Goal: Information Seeking & Learning: Find specific fact

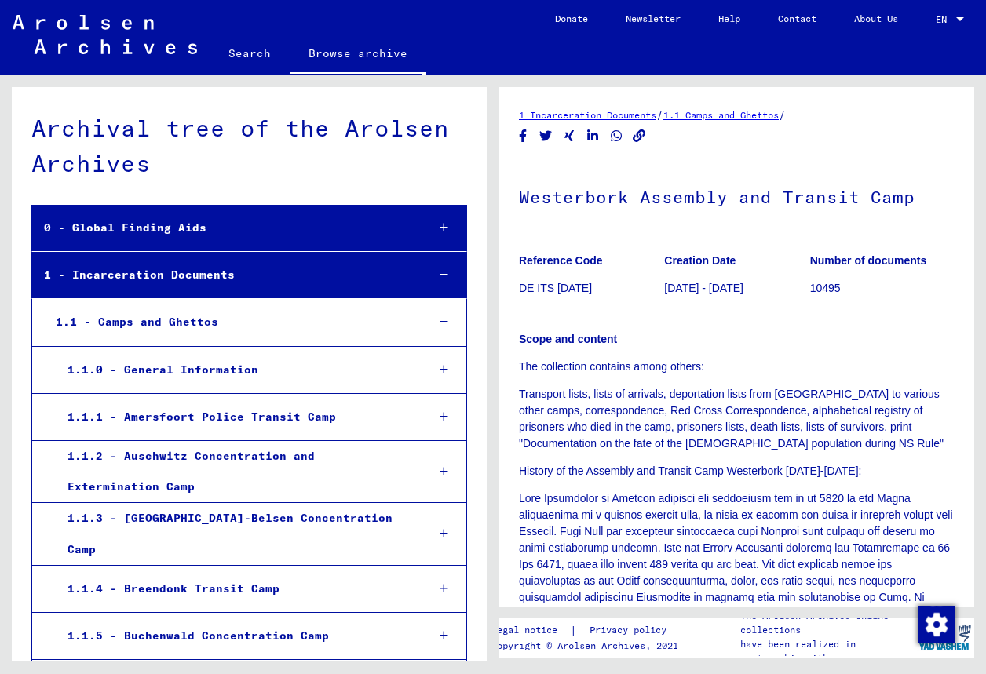
click at [355, 370] on div "1.1.0 - General Information" at bounding box center [235, 370] width 358 height 31
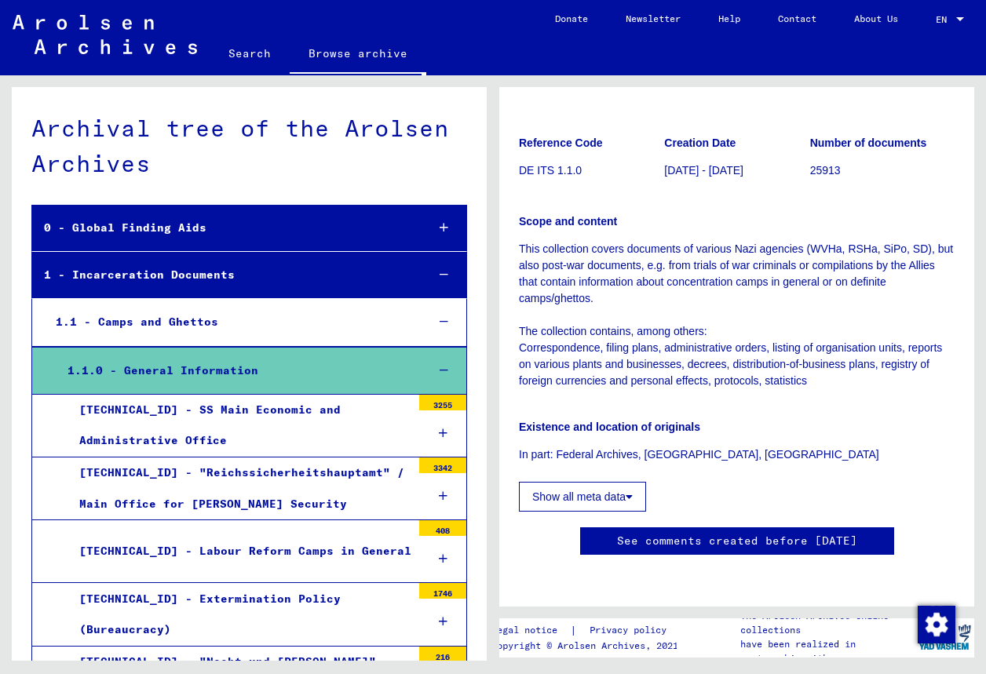
scroll to position [264, 0]
click at [289, 418] on div "[TECHNICAL_ID] - SS Main Economic and Administrative Office" at bounding box center [240, 425] width 344 height 61
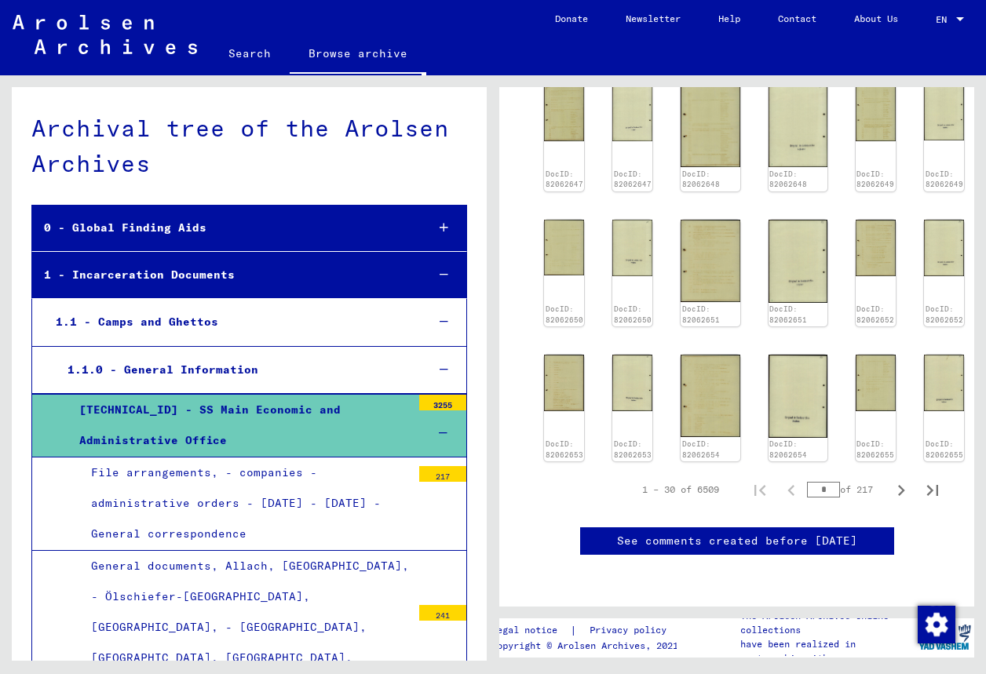
click at [229, 65] on link "Search" at bounding box center [250, 54] width 80 height 38
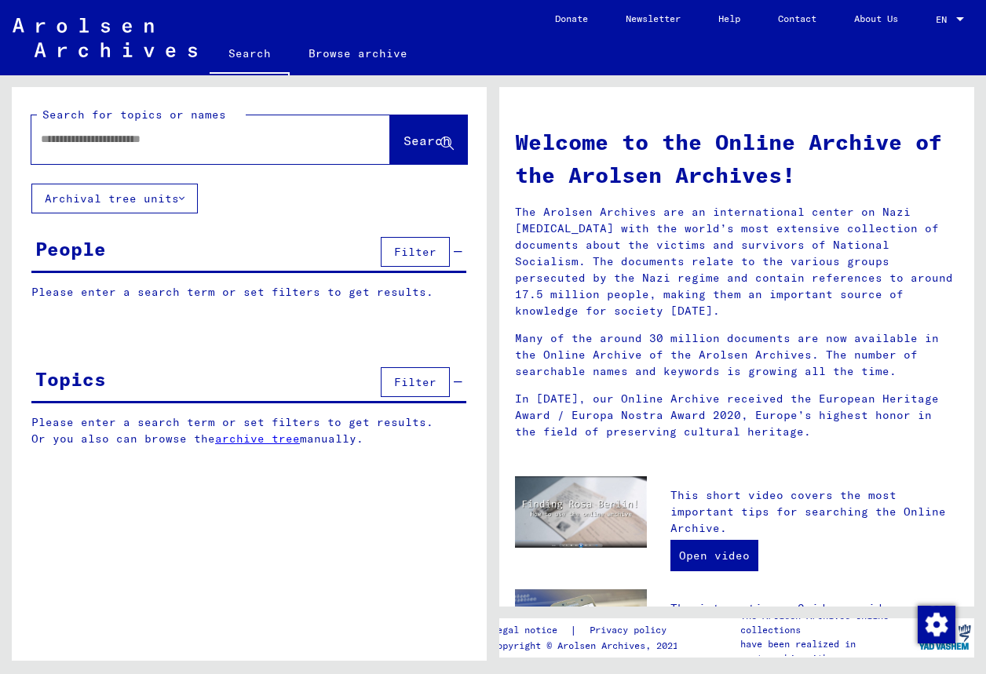
click at [145, 143] on input "text" at bounding box center [192, 139] width 302 height 16
type input "**********"
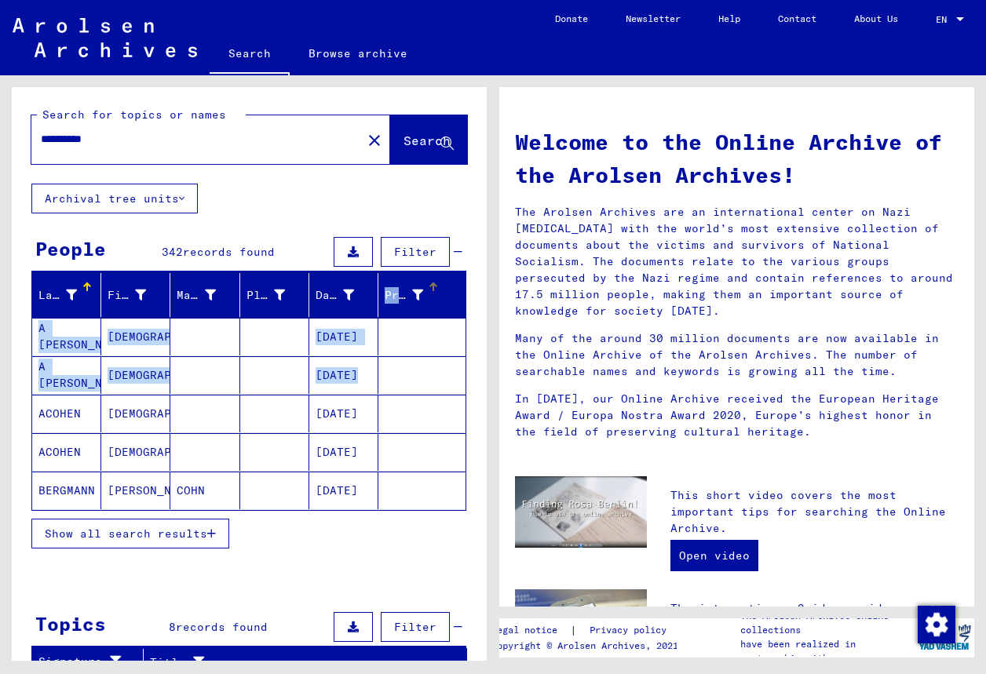
drag, startPoint x: 369, startPoint y: 300, endPoint x: 415, endPoint y: 385, distance: 97.3
click at [407, 376] on mat-table "Last Name First Name Maiden Name Place of Birth Date of Birth Prisoner # A [PER…" at bounding box center [248, 392] width 435 height 238
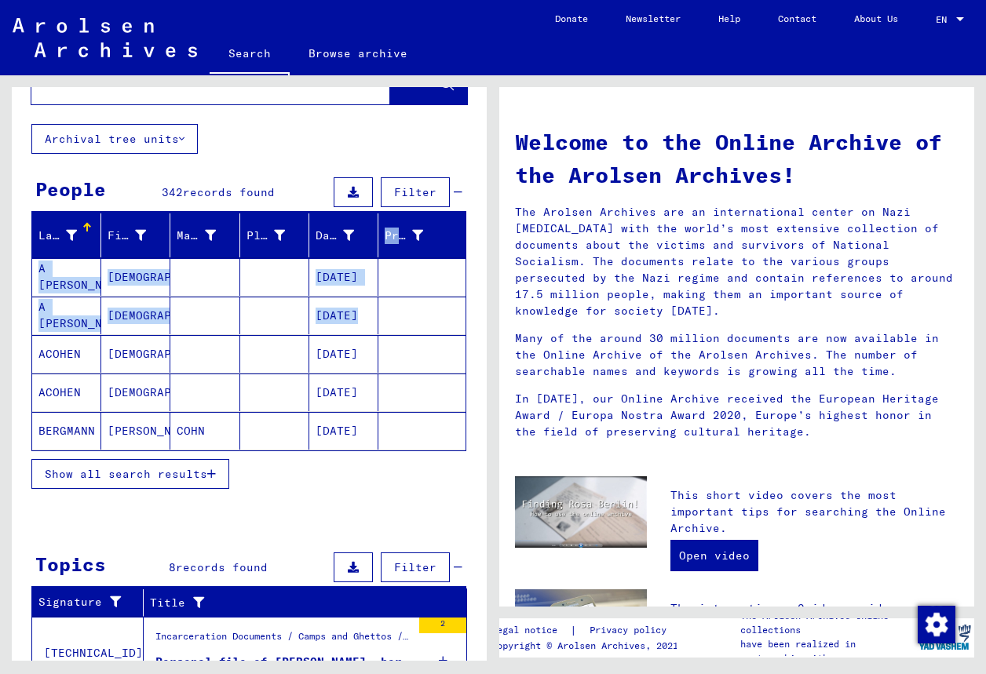
scroll to position [63, 0]
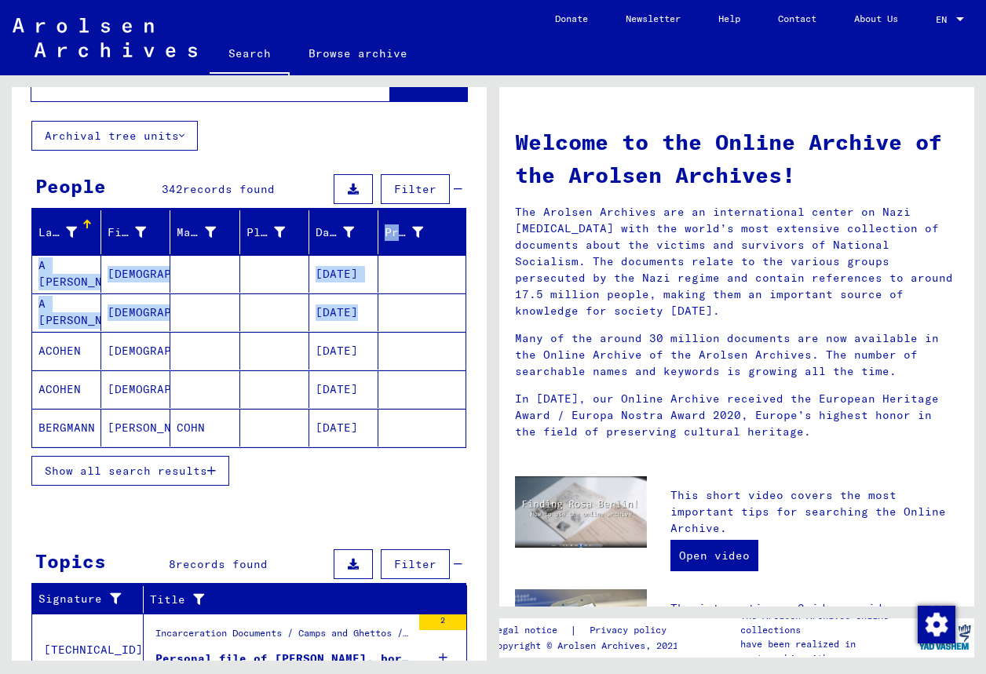
click at [198, 467] on span "Show all search results" at bounding box center [126, 471] width 163 height 14
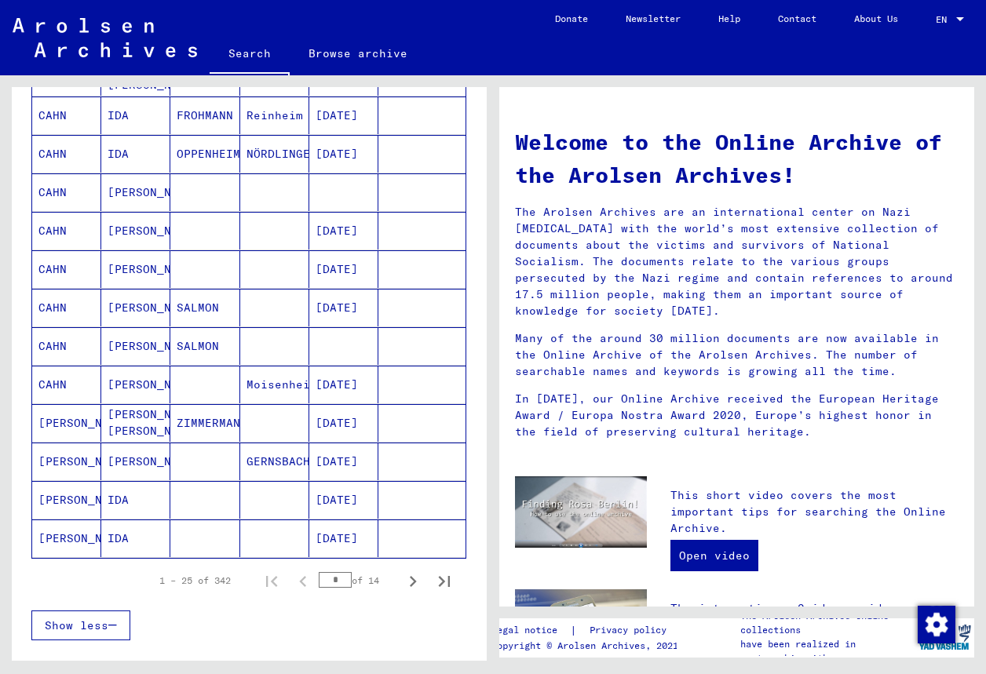
scroll to position [741, 0]
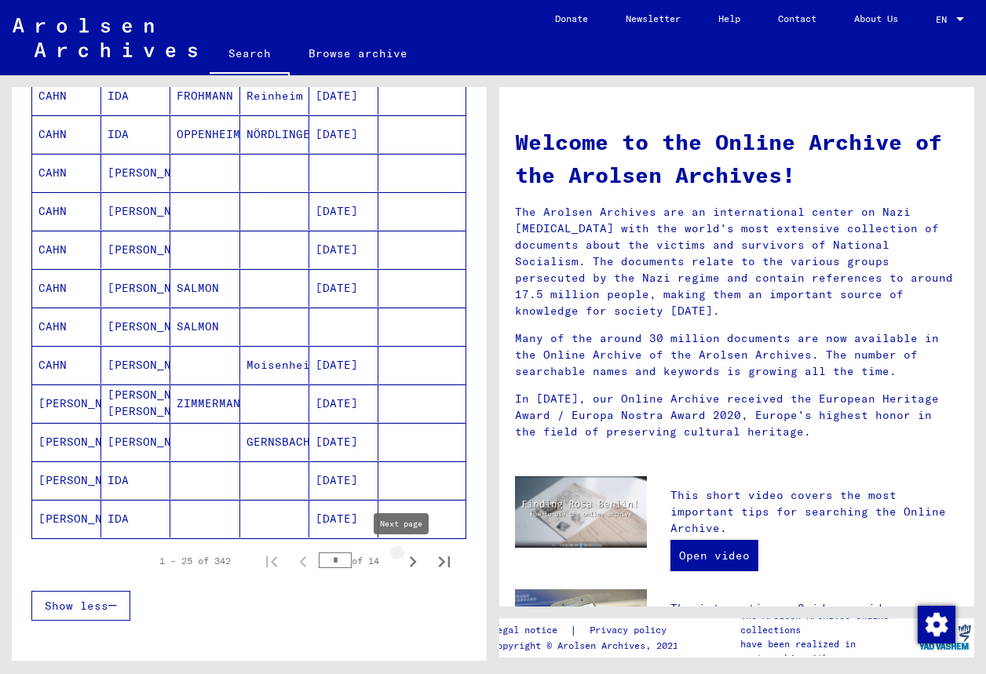
click at [410, 557] on icon "Next page" at bounding box center [413, 562] width 7 height 11
type input "*"
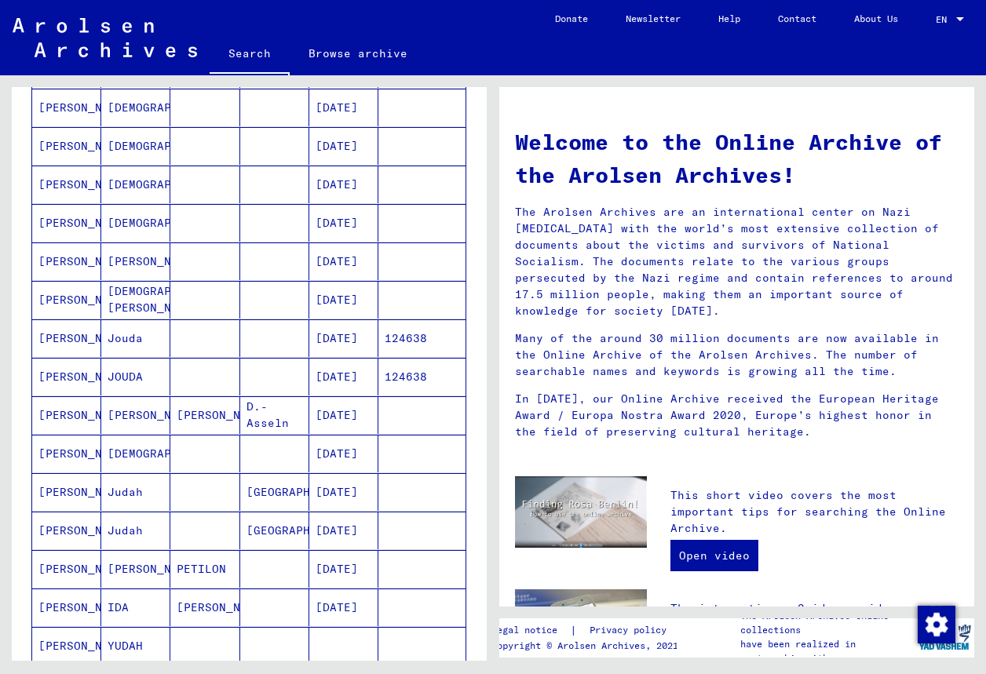
scroll to position [483, 0]
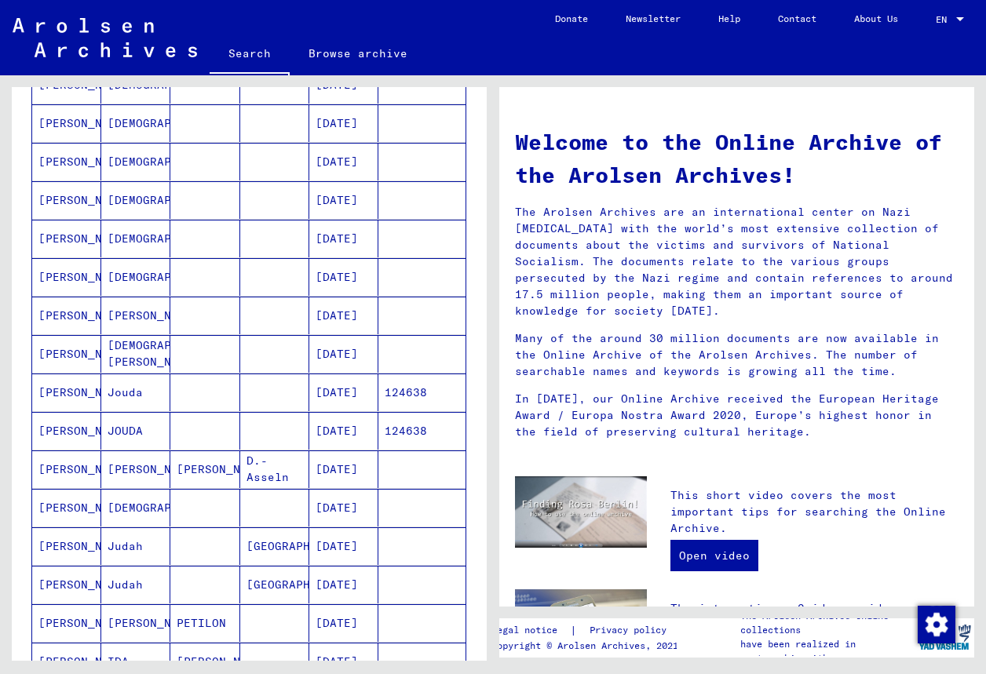
click at [135, 239] on mat-cell "[DEMOGRAPHIC_DATA]" at bounding box center [135, 239] width 69 height 38
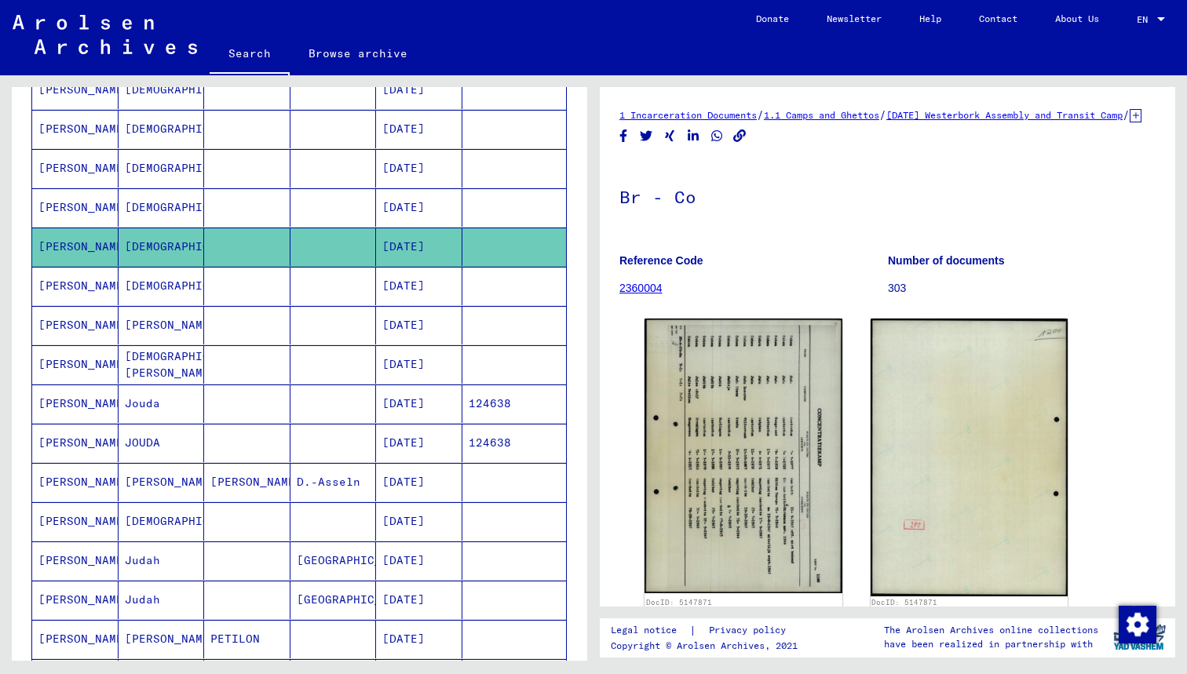
click at [587, 270] on div "**********" at bounding box center [297, 368] width 594 height 586
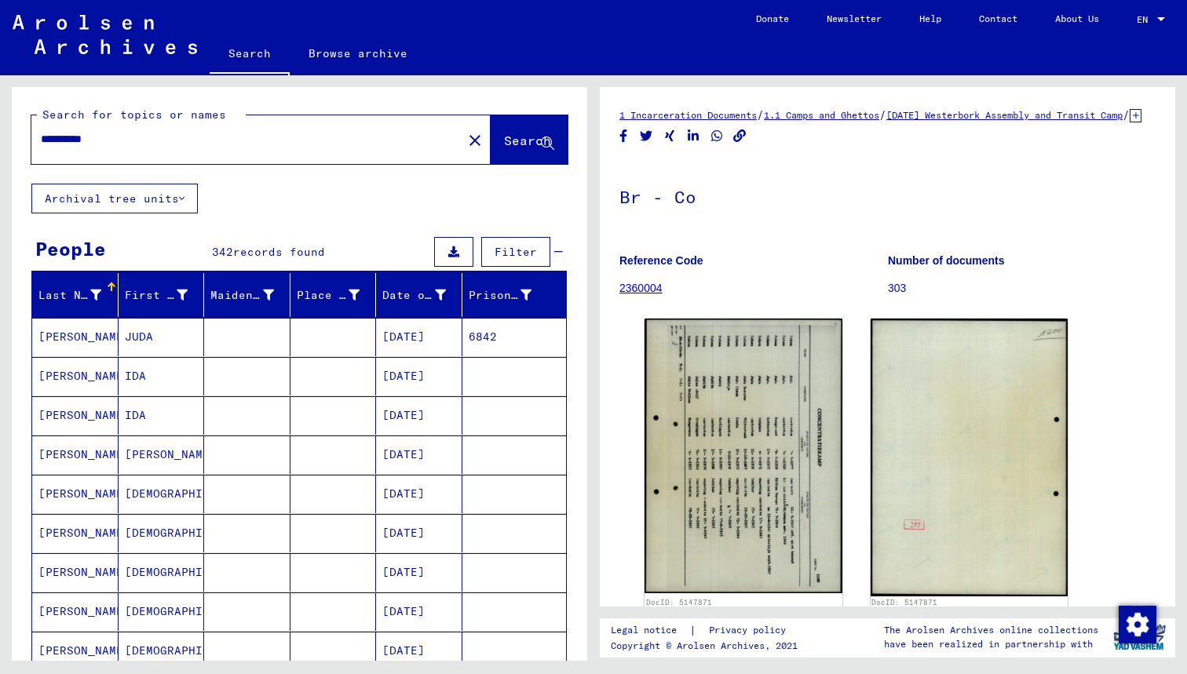
drag, startPoint x: 69, startPoint y: 137, endPoint x: 5, endPoint y: 141, distance: 63.7
click at [5, 141] on div "**********" at bounding box center [297, 368] width 594 height 586
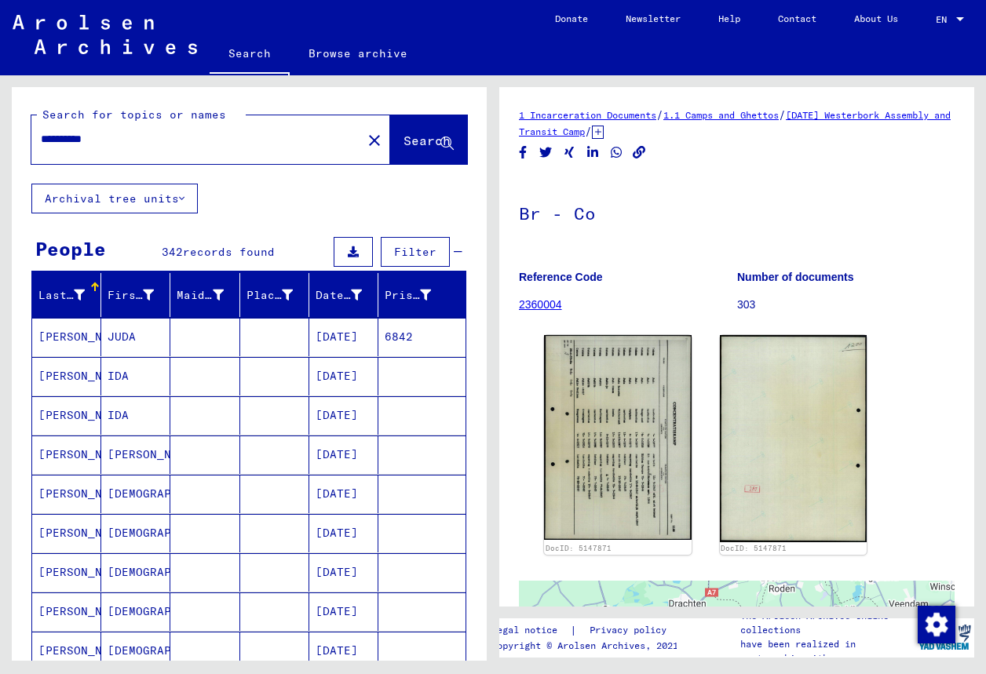
type input "**********"
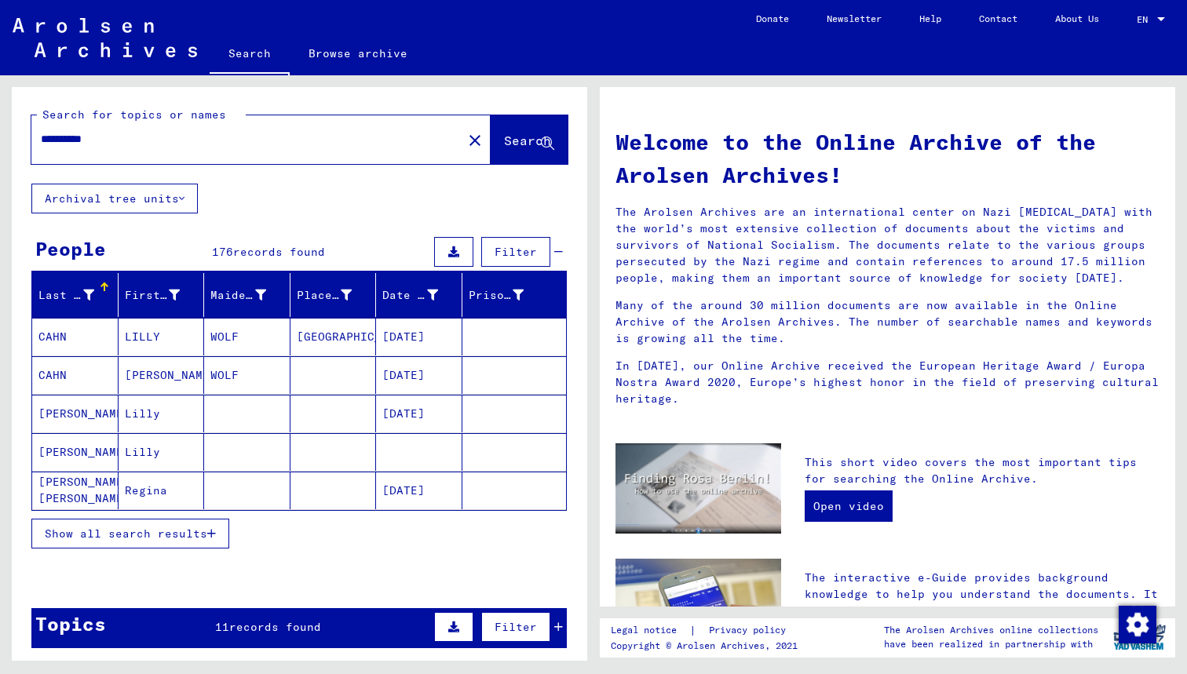
click at [172, 538] on span "Show all search results" at bounding box center [126, 534] width 163 height 14
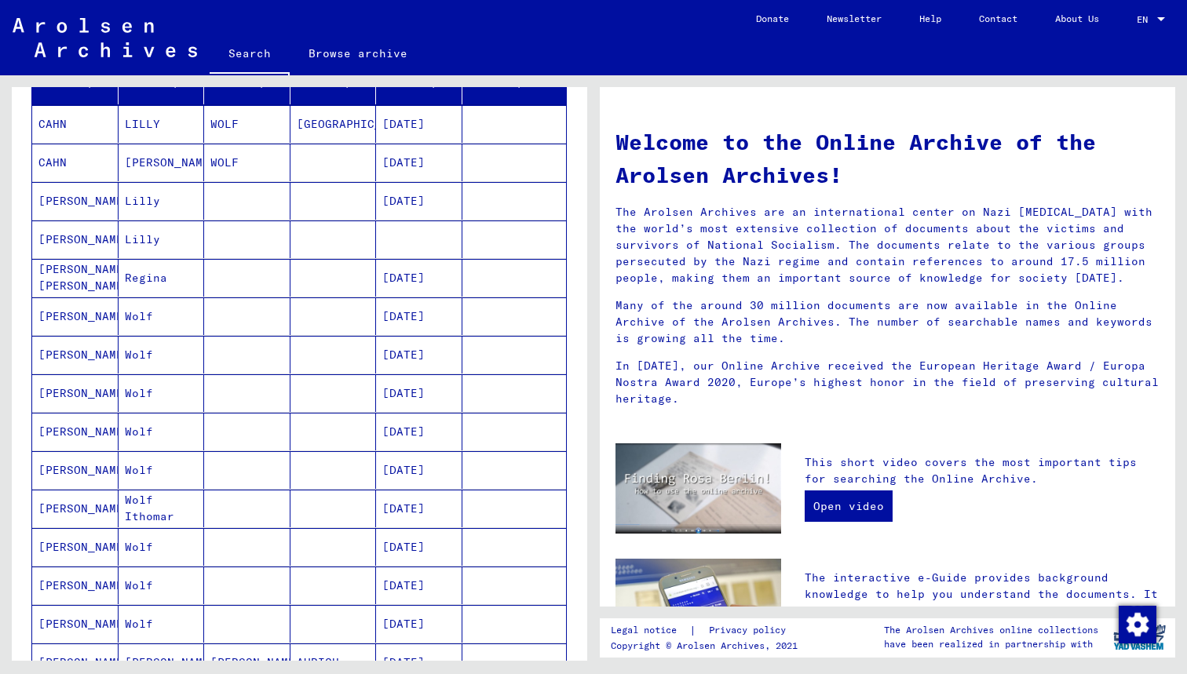
scroll to position [216, 0]
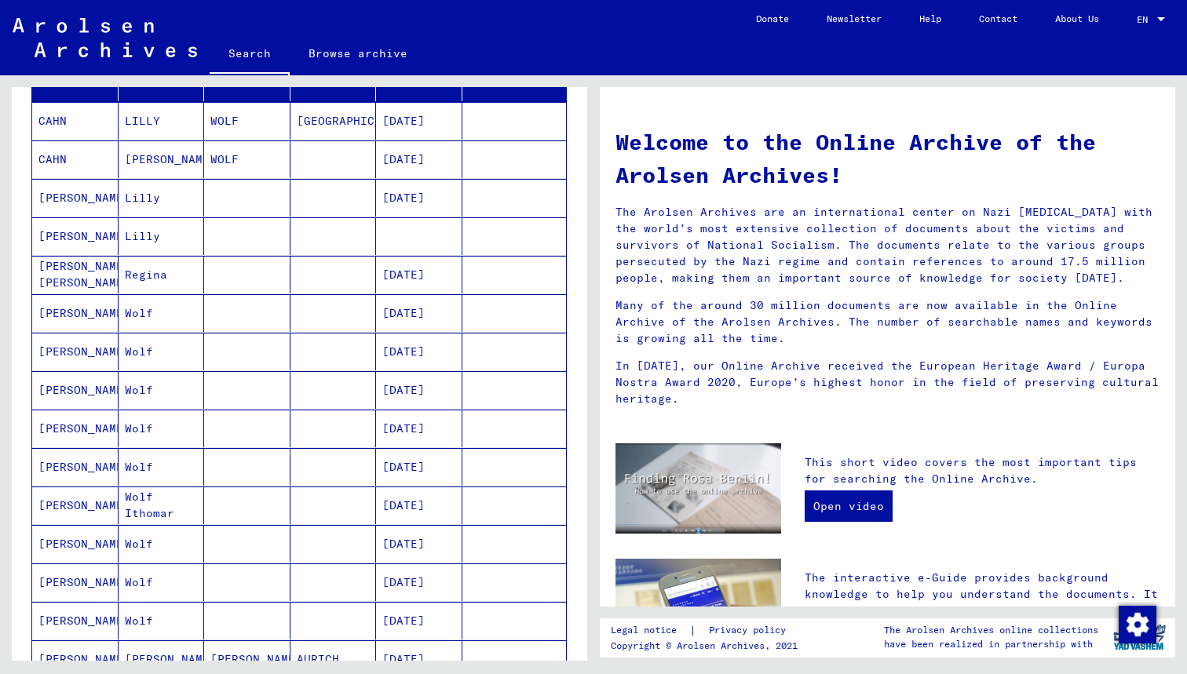
click at [68, 358] on mat-cell "[PERSON_NAME]" at bounding box center [75, 352] width 86 height 38
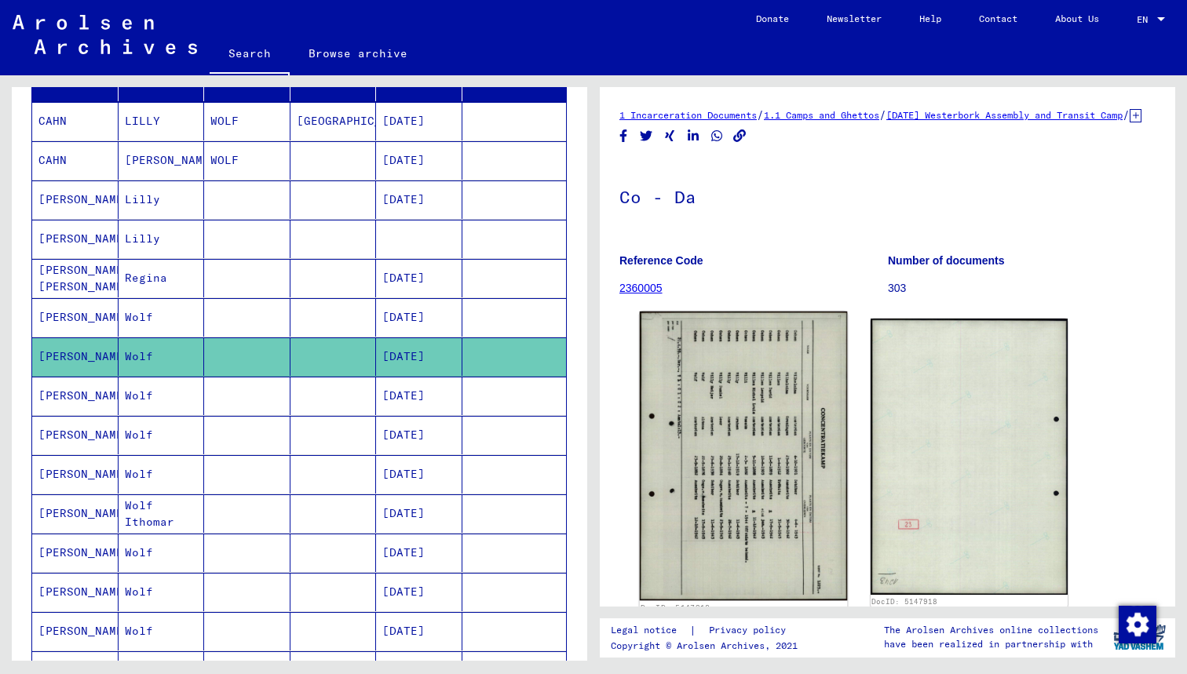
click at [773, 454] on img at bounding box center [743, 457] width 207 height 290
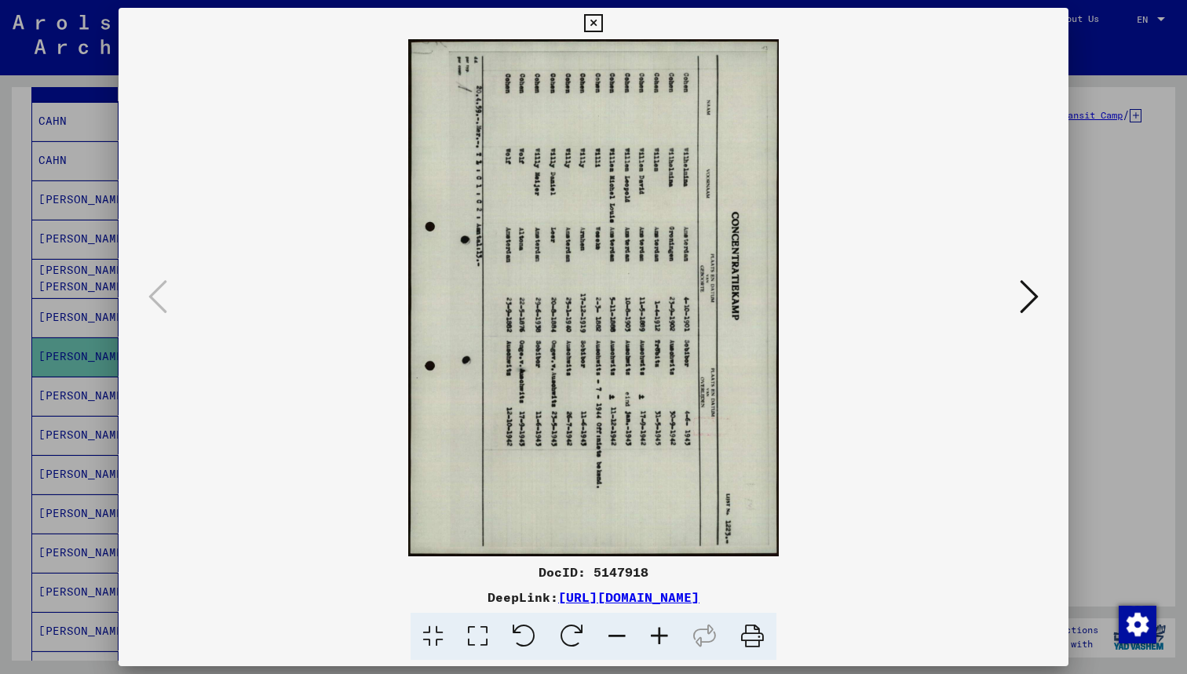
click at [518, 650] on icon at bounding box center [524, 637] width 48 height 48
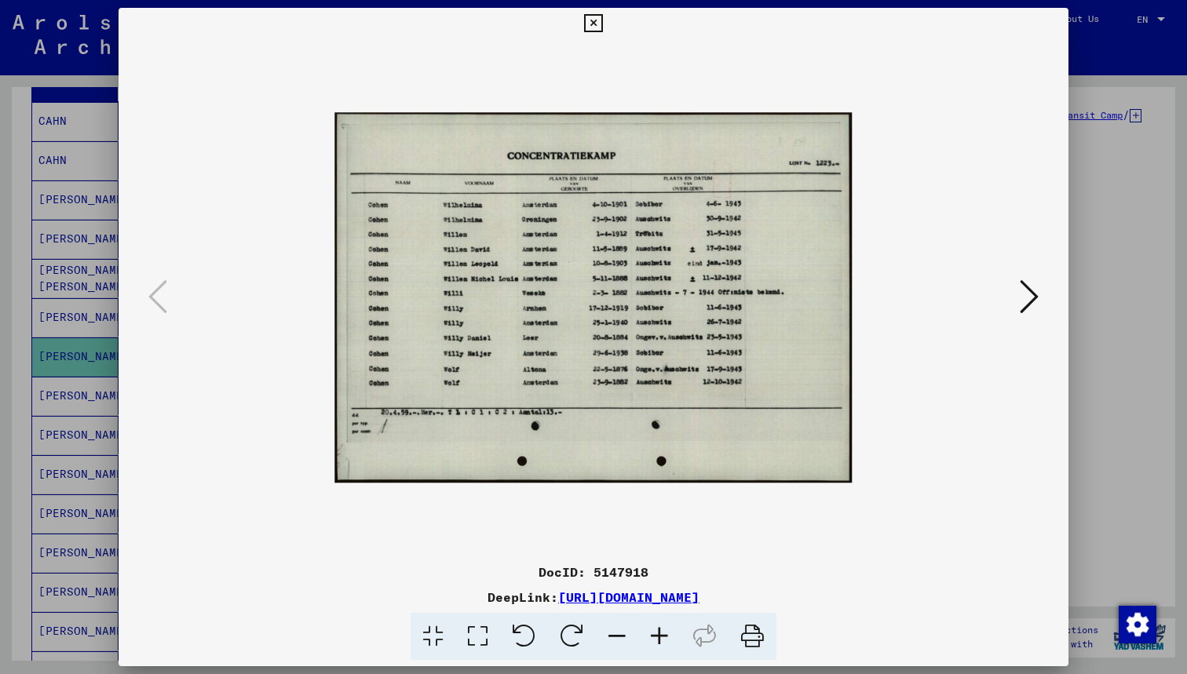
click at [602, 29] on icon at bounding box center [593, 23] width 18 height 19
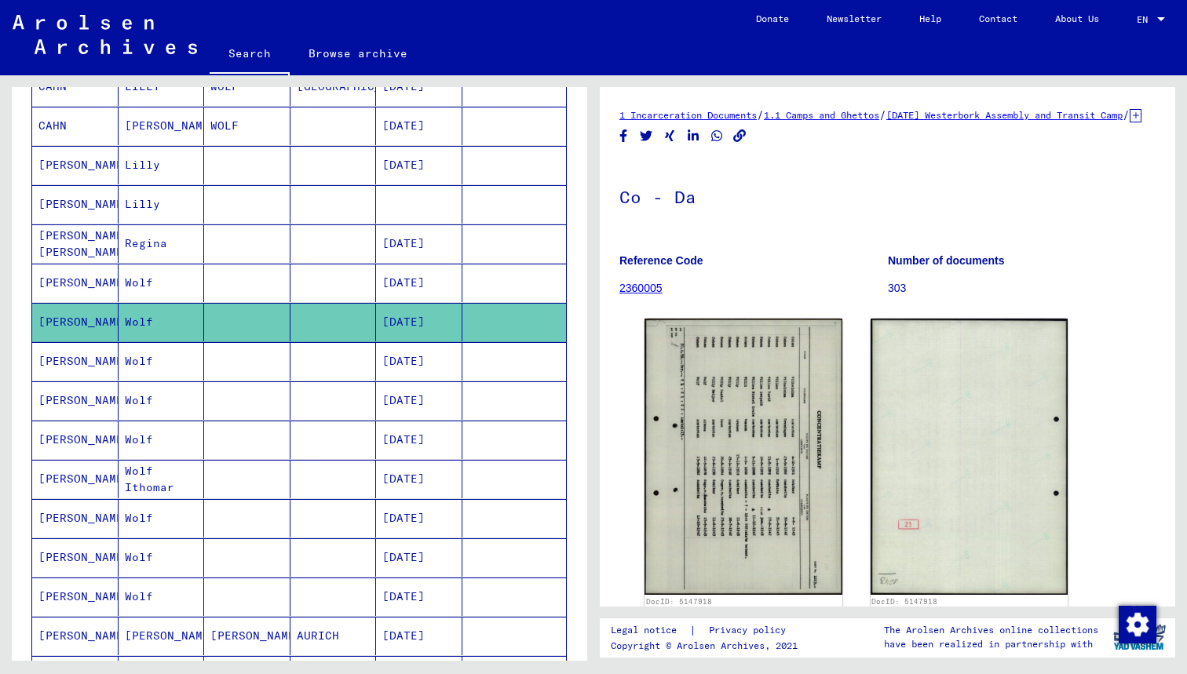
scroll to position [254, 0]
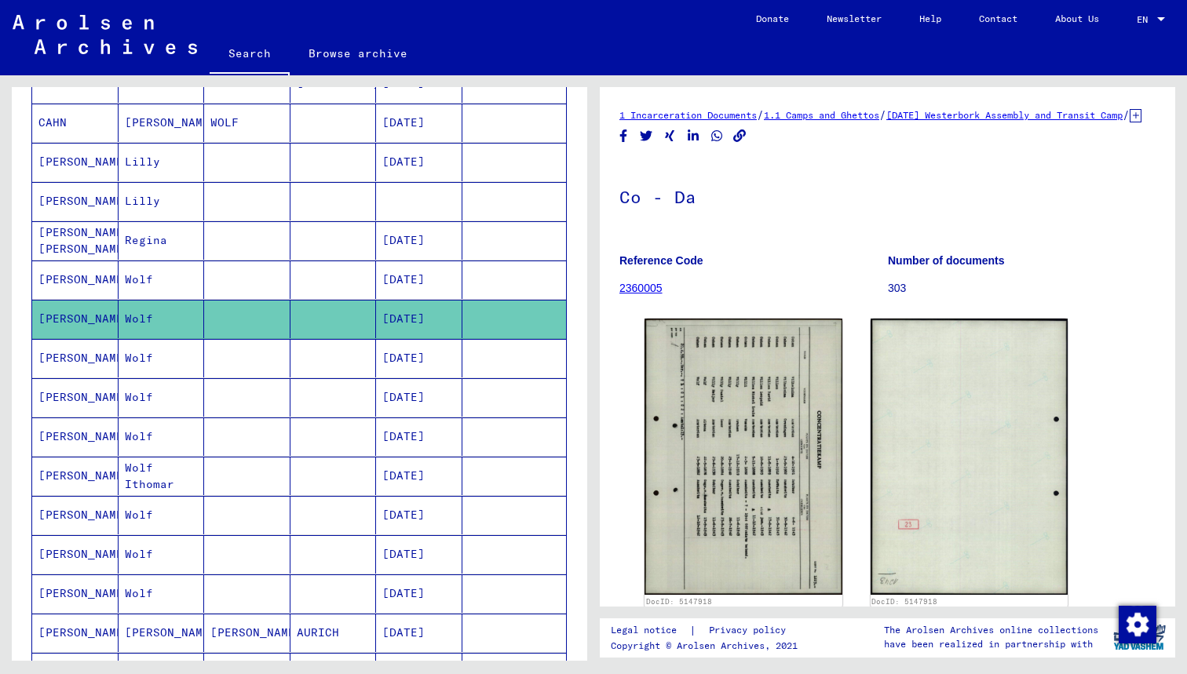
click at [129, 546] on mat-cell "Wolf" at bounding box center [162, 554] width 86 height 38
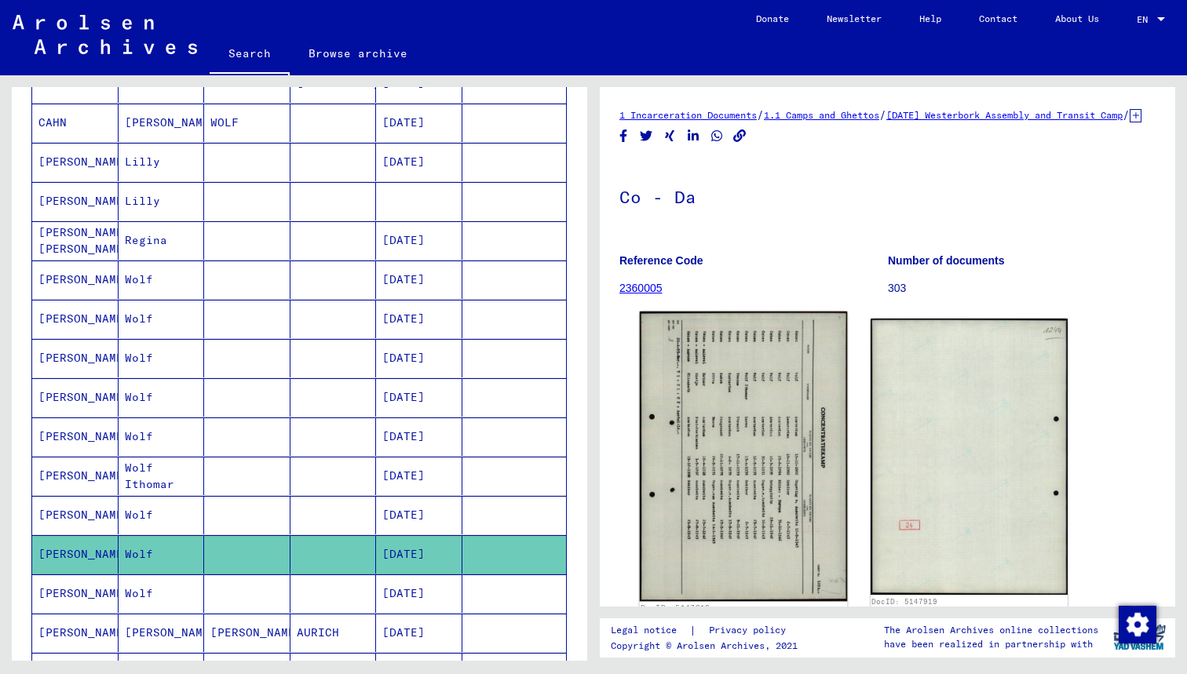
click at [809, 448] on img at bounding box center [743, 457] width 207 height 290
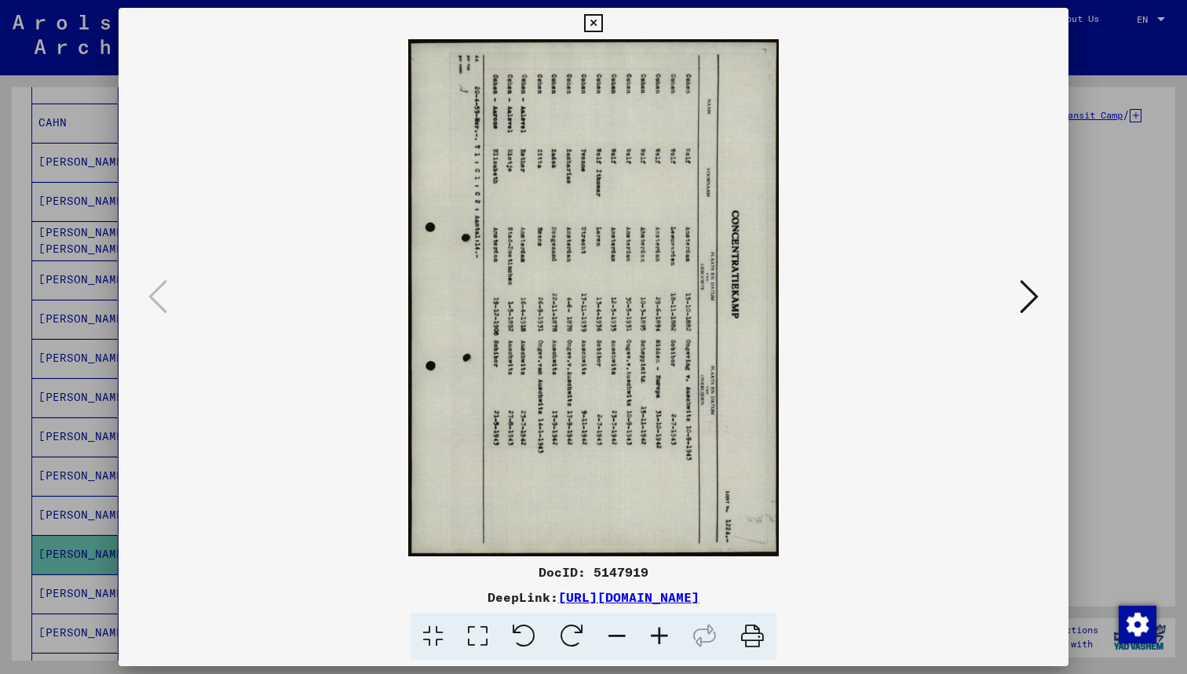
click at [521, 627] on icon at bounding box center [524, 637] width 48 height 48
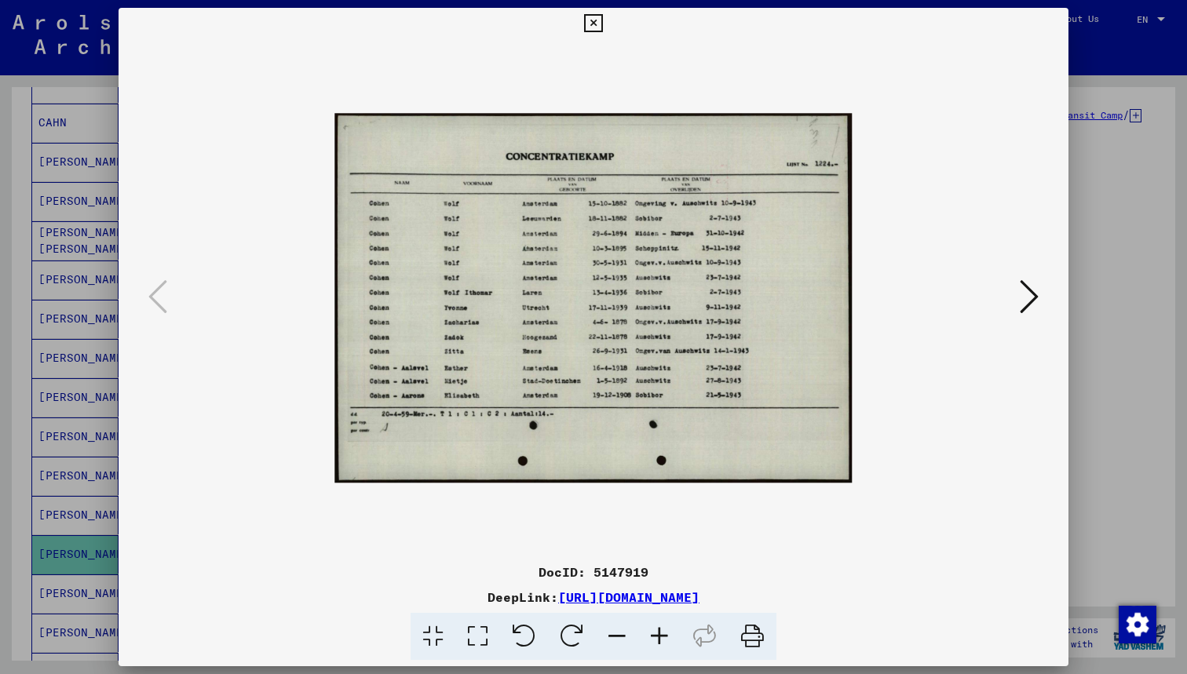
click at [602, 26] on icon at bounding box center [593, 23] width 18 height 19
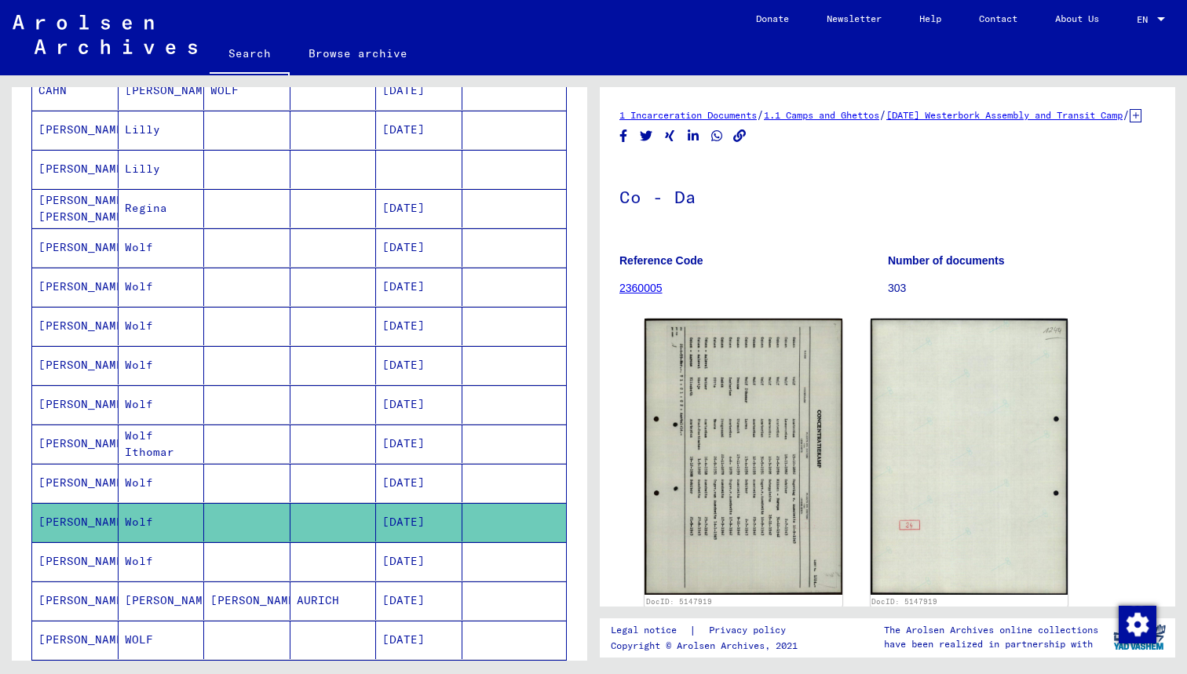
scroll to position [289, 0]
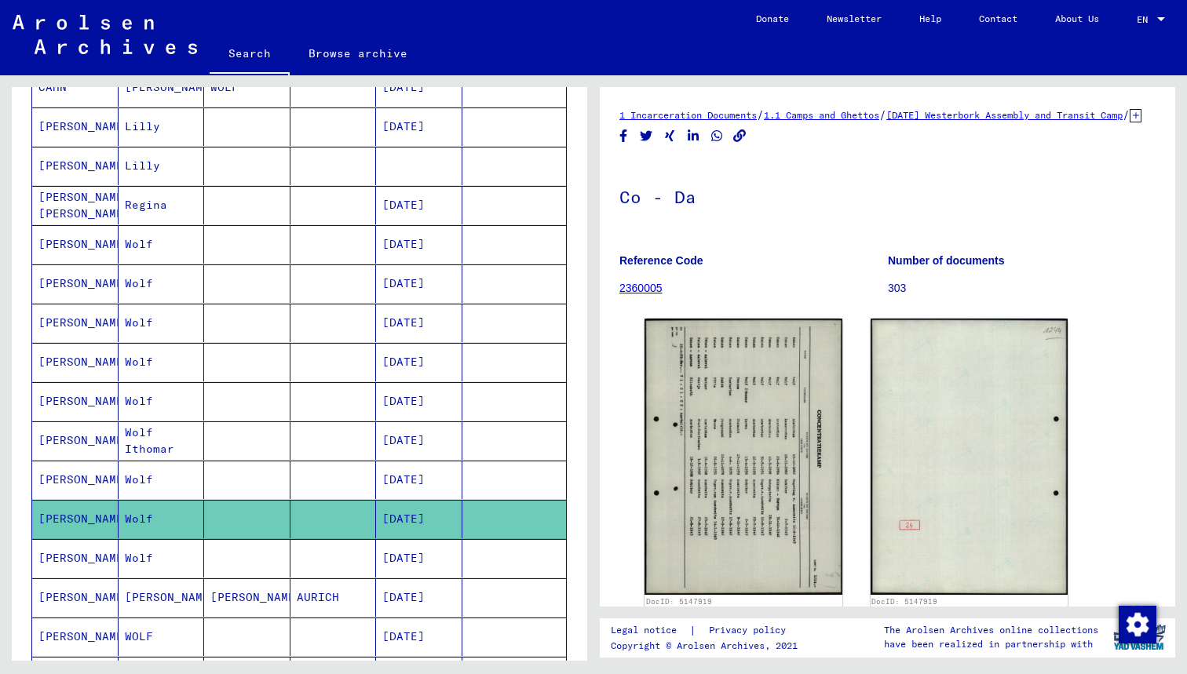
click at [156, 324] on mat-cell "Wolf" at bounding box center [162, 323] width 86 height 38
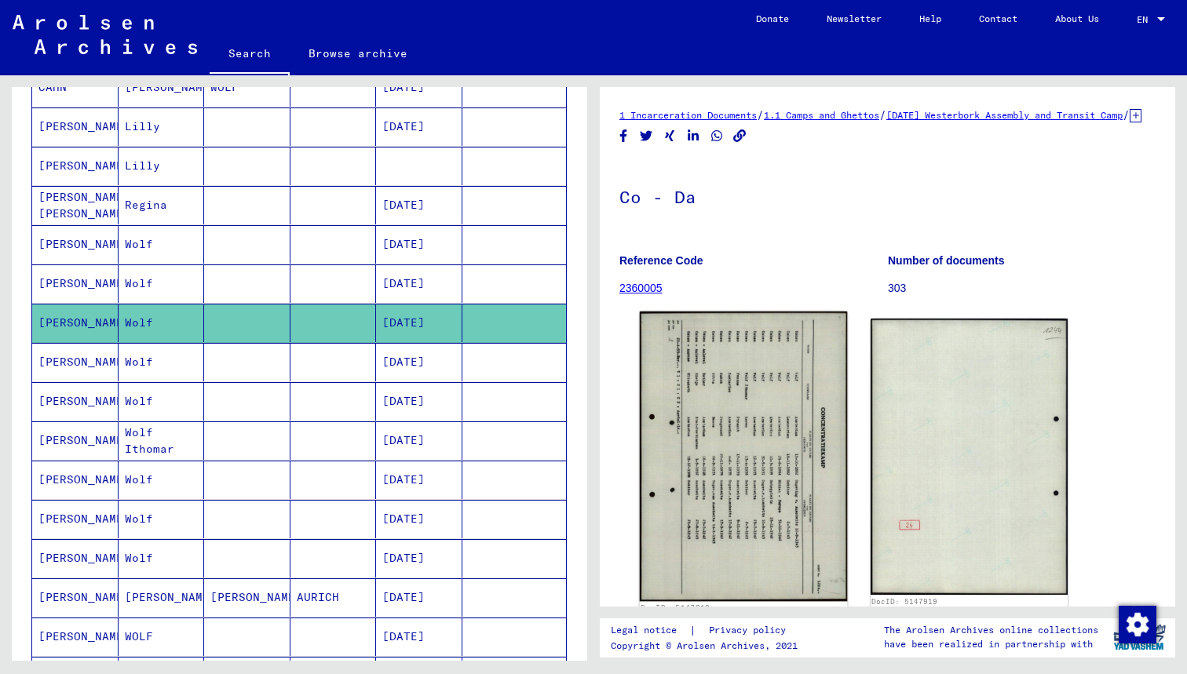
click at [743, 443] on img at bounding box center [743, 457] width 207 height 290
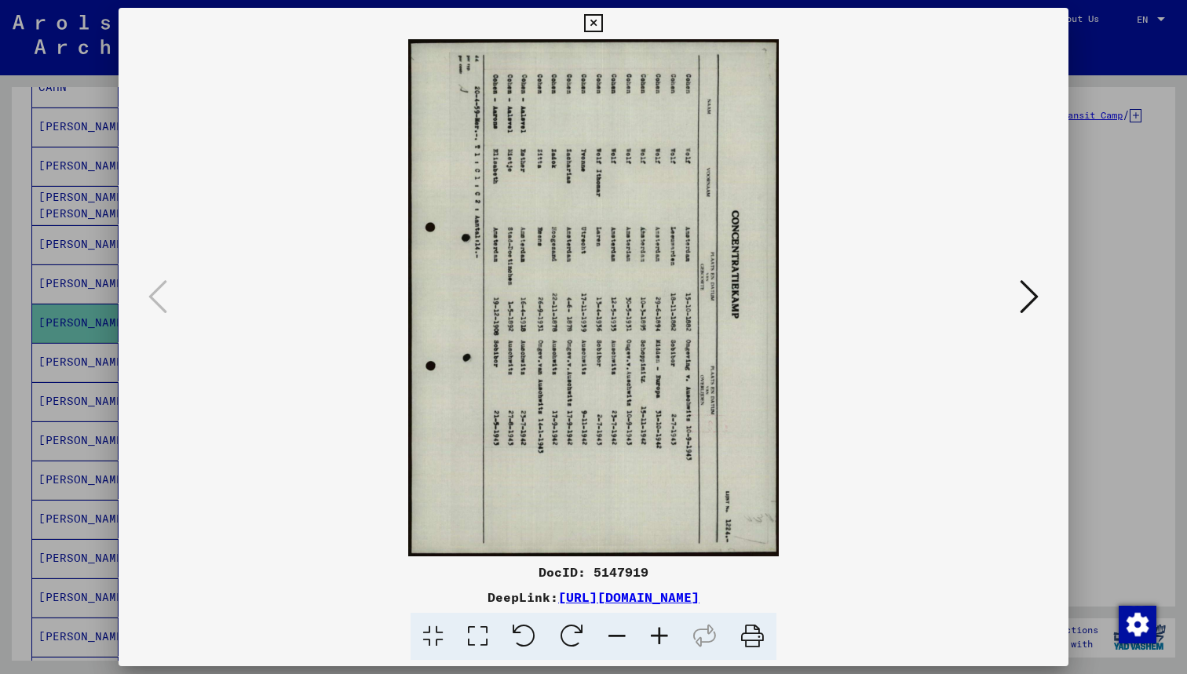
click at [533, 634] on icon at bounding box center [524, 637] width 48 height 48
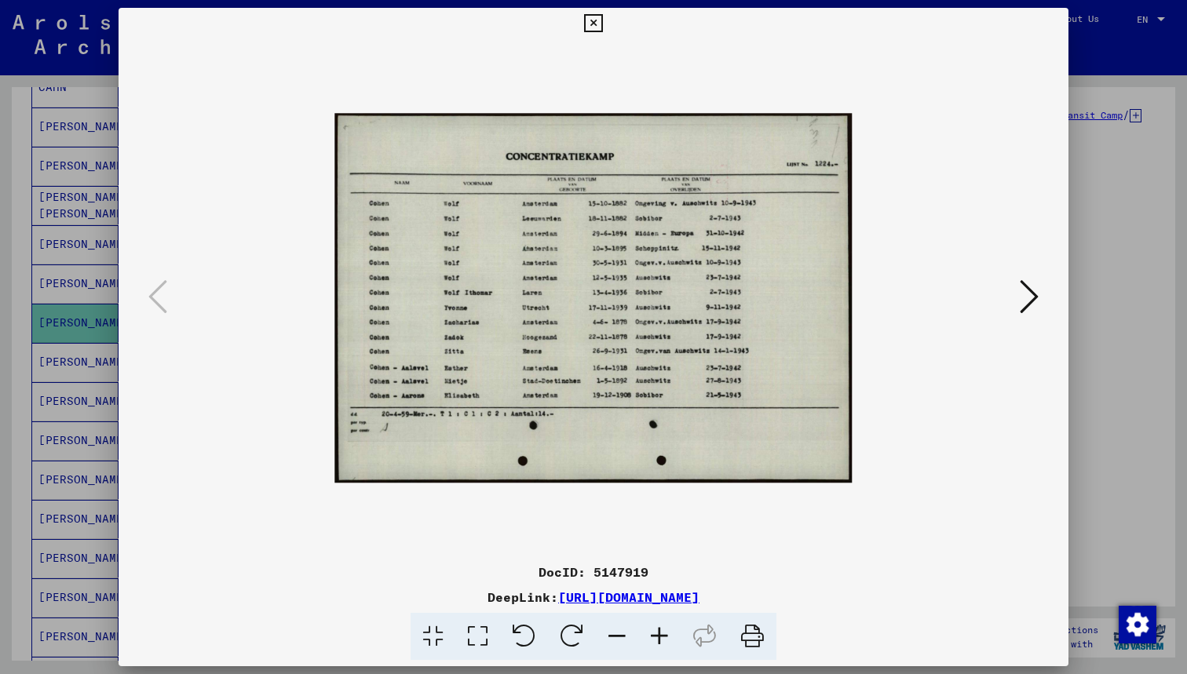
click at [602, 24] on icon at bounding box center [593, 23] width 18 height 19
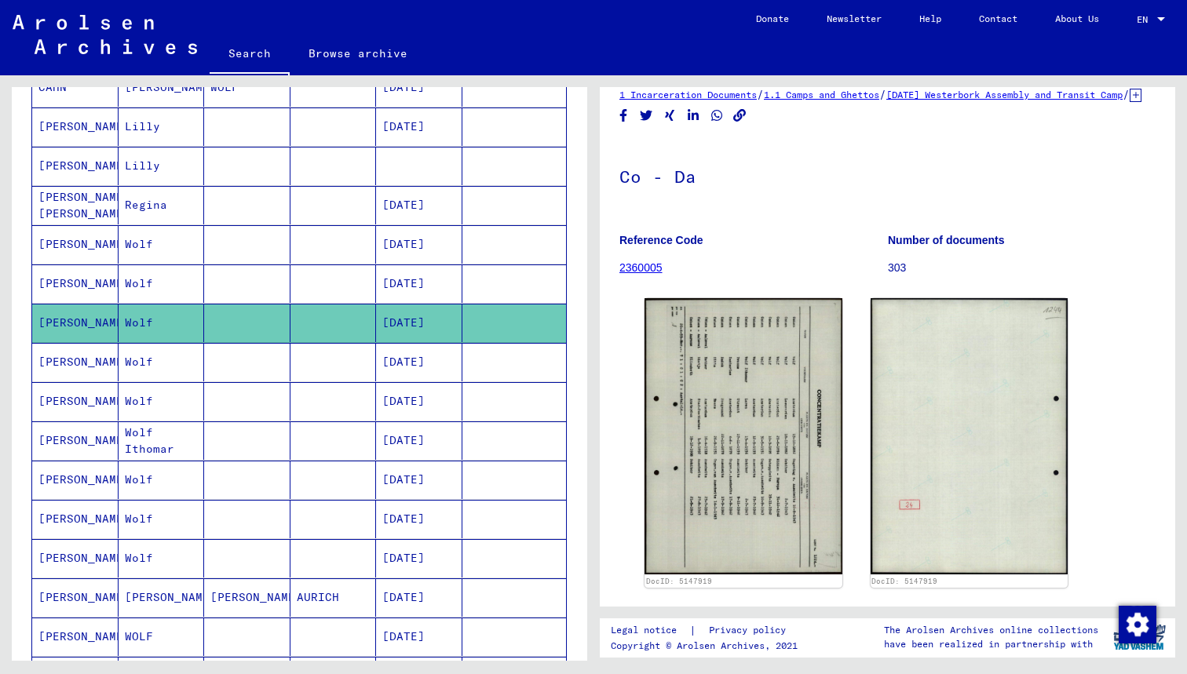
scroll to position [65, 0]
